Goal: Find specific page/section: Find specific page/section

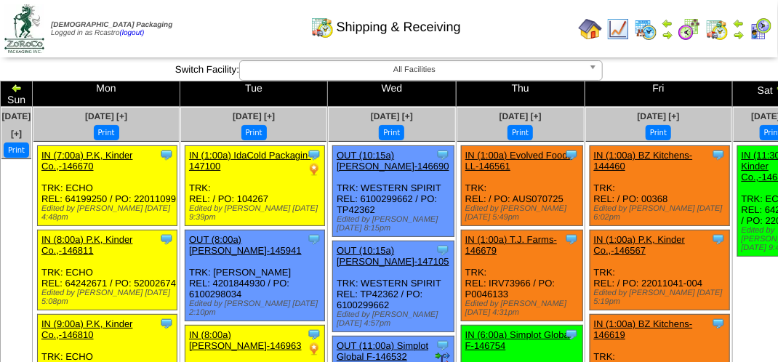
click at [761, 25] on img at bounding box center [760, 28] width 23 height 23
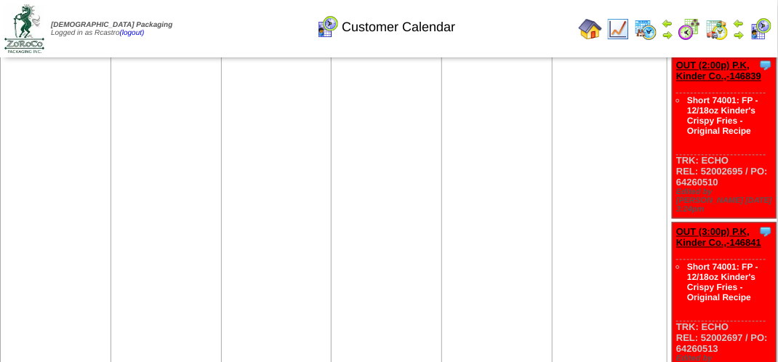
scroll to position [873, 0]
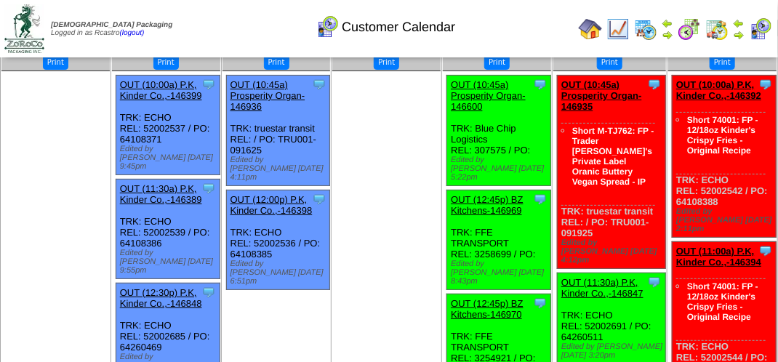
scroll to position [0, 0]
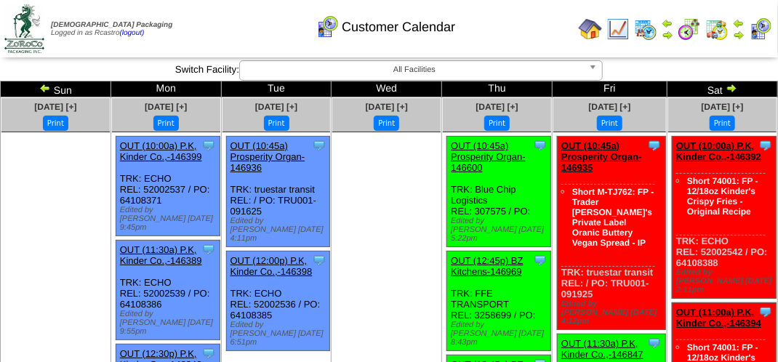
click at [500, 27] on div "Customer Calendar" at bounding box center [386, 22] width 444 height 40
click at [518, 37] on div "Customer Calendar" at bounding box center [386, 22] width 444 height 40
click at [504, 38] on div "Customer Calendar" at bounding box center [386, 22] width 444 height 40
click at [508, 30] on div "Customer Calendar" at bounding box center [386, 22] width 444 height 40
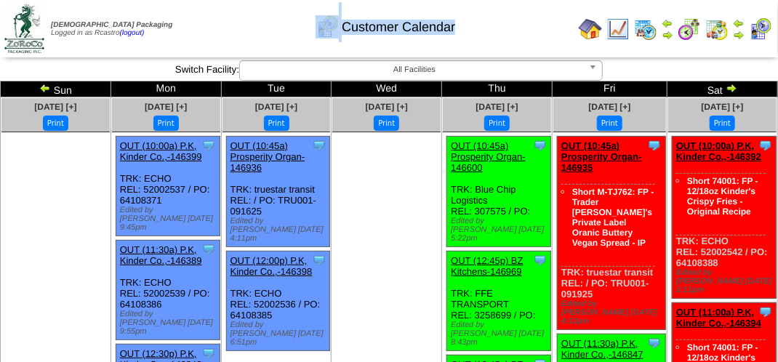
click at [508, 30] on div "Customer Calendar" at bounding box center [386, 22] width 444 height 40
click at [508, 29] on div "Customer Calendar" at bounding box center [386, 22] width 444 height 40
click at [511, 29] on div "Customer Calendar" at bounding box center [386, 22] width 444 height 40
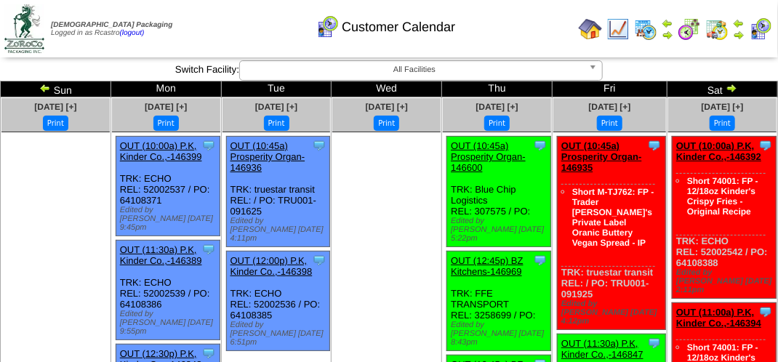
click at [511, 29] on div "Customer Calendar" at bounding box center [386, 22] width 444 height 40
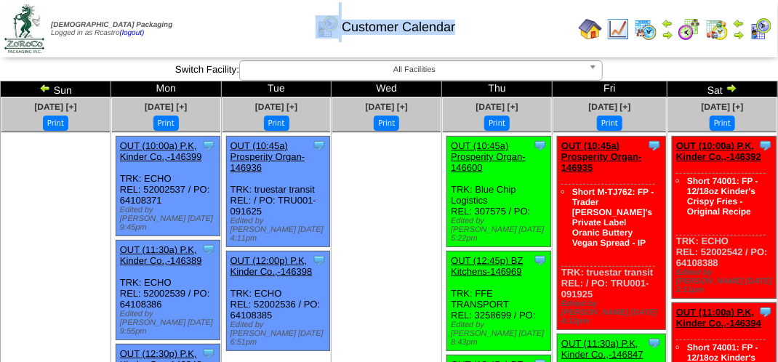
click at [511, 29] on div "Customer Calendar" at bounding box center [386, 22] width 444 height 40
click at [413, 180] on ul at bounding box center [386, 241] width 108 height 218
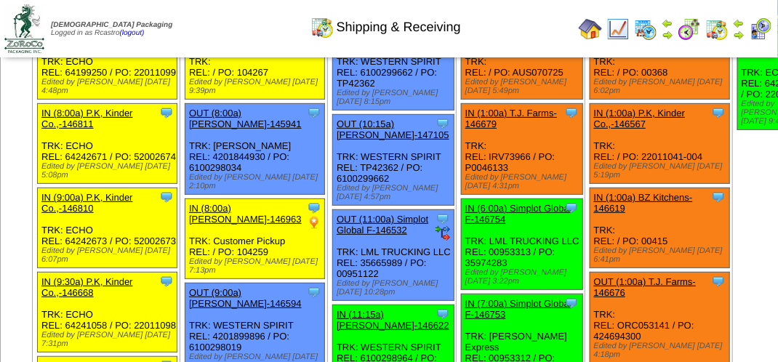
scroll to position [218, 0]
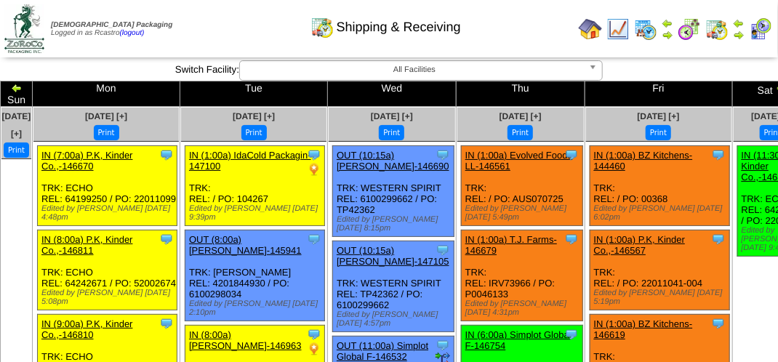
click at [239, 23] on div "Shipping & Receiving" at bounding box center [386, 22] width 444 height 40
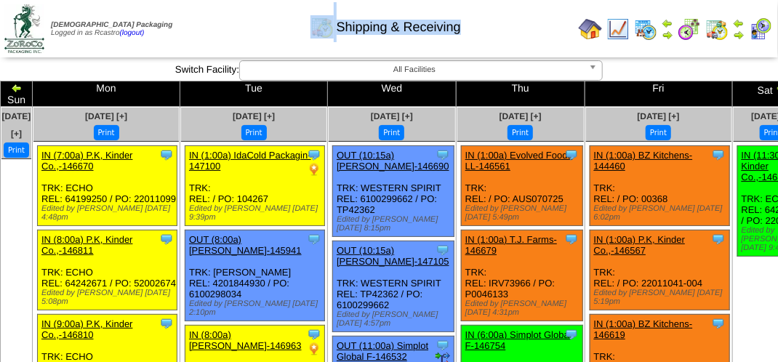
click at [207, 23] on div "Shipping & Receiving" at bounding box center [386, 22] width 444 height 40
click at [230, 23] on div "Shipping & Receiving" at bounding box center [386, 22] width 444 height 40
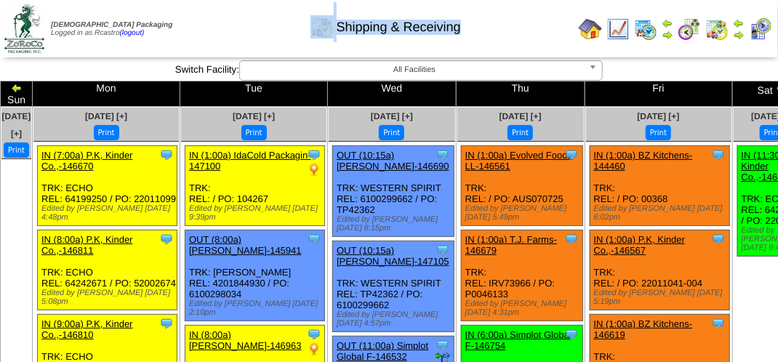
click at [230, 23] on div "Shipping & Receiving" at bounding box center [386, 22] width 444 height 40
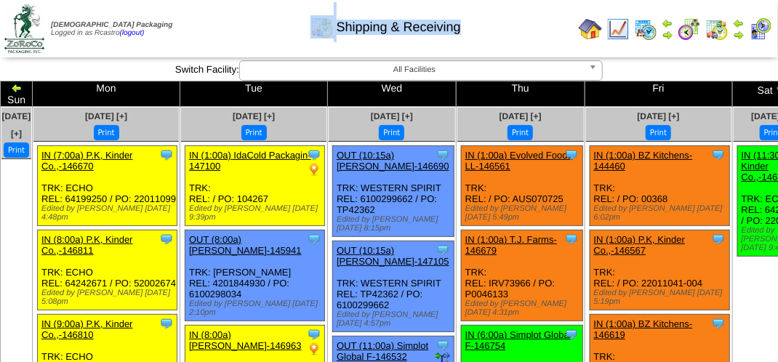
click at [233, 25] on div "Shipping & Receiving" at bounding box center [386, 22] width 444 height 40
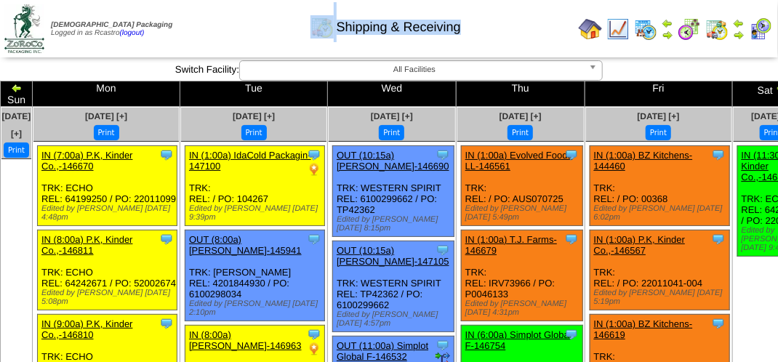
click at [233, 25] on div "Shipping & Receiving" at bounding box center [386, 22] width 444 height 40
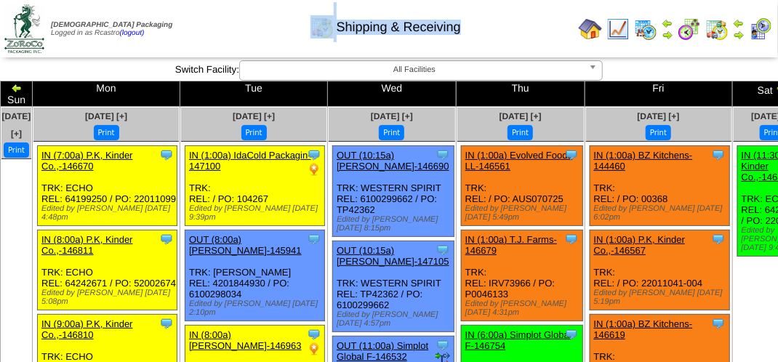
click at [233, 25] on div "Shipping & Receiving" at bounding box center [386, 22] width 444 height 40
click at [233, 27] on div "Shipping & Receiving" at bounding box center [386, 22] width 444 height 40
click at [219, 25] on div "Shipping & Receiving" at bounding box center [386, 22] width 444 height 40
drag, startPoint x: 183, startPoint y: 36, endPoint x: 184, endPoint y: 10, distance: 25.5
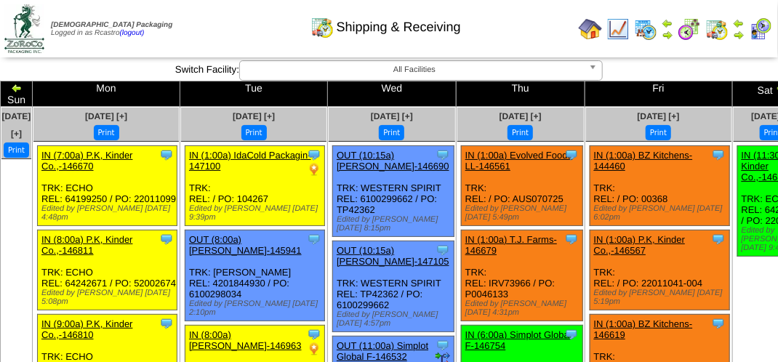
click at [183, 35] on div "Shipping & Receiving" at bounding box center [386, 22] width 444 height 40
click at [217, 36] on div "Shipping & Receiving" at bounding box center [386, 22] width 444 height 40
click at [540, 19] on div "Shipping & Receiving" at bounding box center [386, 22] width 444 height 40
click at [538, 33] on div "Shipping & Receiving" at bounding box center [386, 22] width 444 height 40
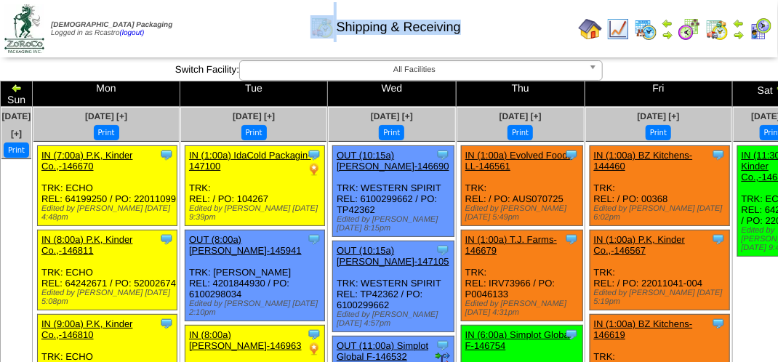
click at [538, 33] on div "Shipping & Receiving" at bounding box center [386, 22] width 444 height 40
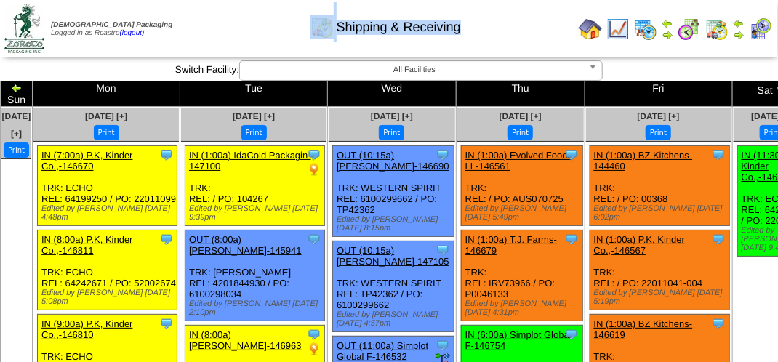
click at [538, 33] on div "Shipping & Receiving" at bounding box center [386, 22] width 444 height 40
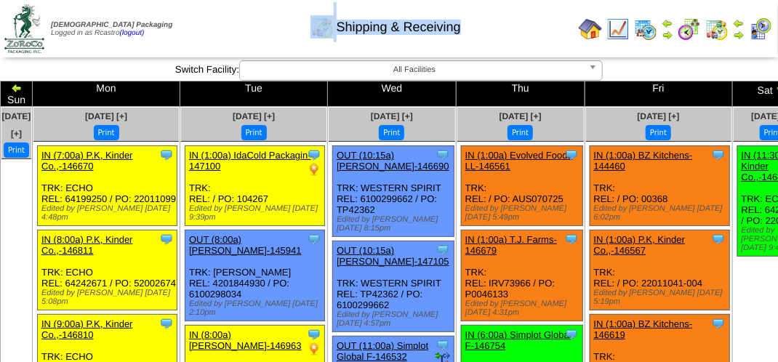
click at [538, 33] on div "Shipping & Receiving" at bounding box center [386, 22] width 444 height 40
click at [537, 33] on div "Shipping & Receiving" at bounding box center [386, 22] width 444 height 40
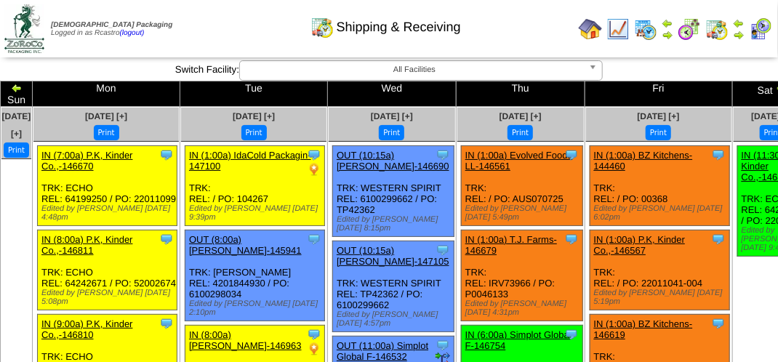
click at [396, 42] on td "Print All" at bounding box center [390, 28] width 365 height 55
click at [496, 40] on div "Shipping & Receiving" at bounding box center [386, 22] width 444 height 40
click at [510, 31] on div "Shipping & Receiving" at bounding box center [386, 22] width 444 height 40
click at [511, 31] on div "Shipping & Receiving" at bounding box center [386, 22] width 444 height 40
click at [514, 31] on div "Shipping & Receiving" at bounding box center [386, 22] width 444 height 40
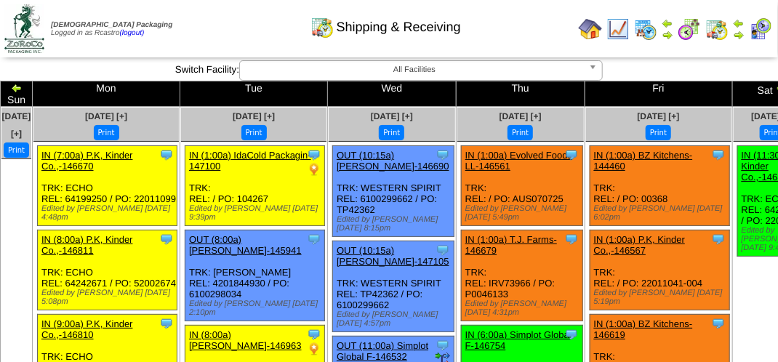
click at [514, 31] on div "Shipping & Receiving" at bounding box center [386, 22] width 444 height 40
click at [271, 28] on div "Shipping & Receiving" at bounding box center [386, 22] width 444 height 40
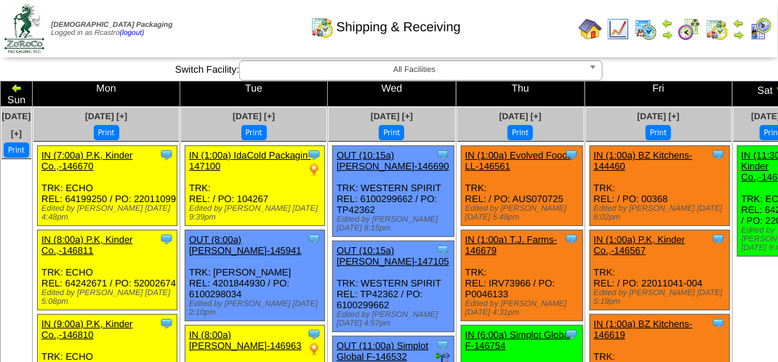
click at [249, 31] on div "Shipping & Receiving" at bounding box center [386, 22] width 444 height 40
click at [176, 44] on td "Zoroco Packaging Logged in as Rcastro (logout)" at bounding box center [116, 29] width 135 height 52
click at [262, 34] on div "Shipping & Receiving" at bounding box center [386, 22] width 444 height 40
click at [272, 34] on div "Shipping & Receiving" at bounding box center [386, 22] width 444 height 40
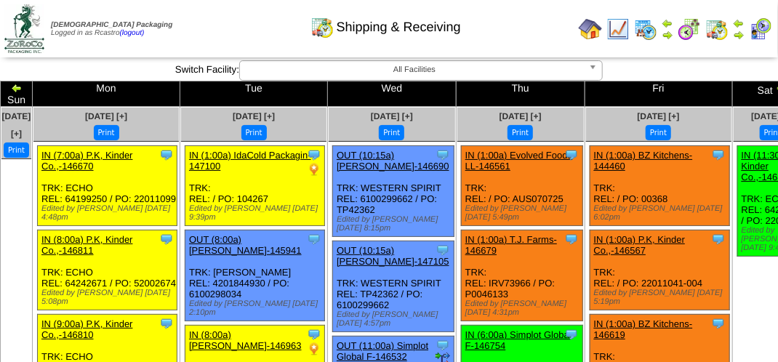
click at [521, 31] on div "Shipping & Receiving" at bounding box center [386, 22] width 444 height 40
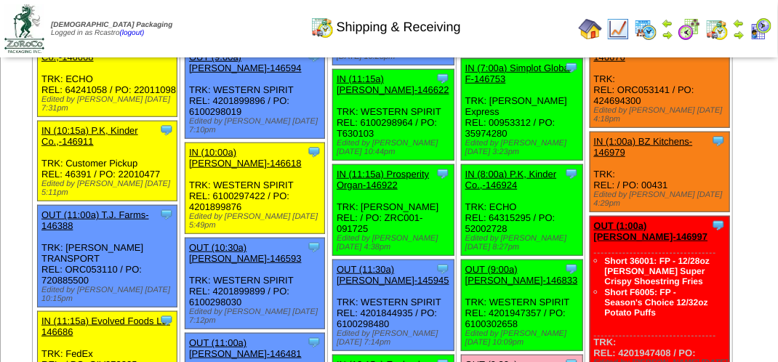
scroll to position [364, 0]
